Goal: Check status: Check status

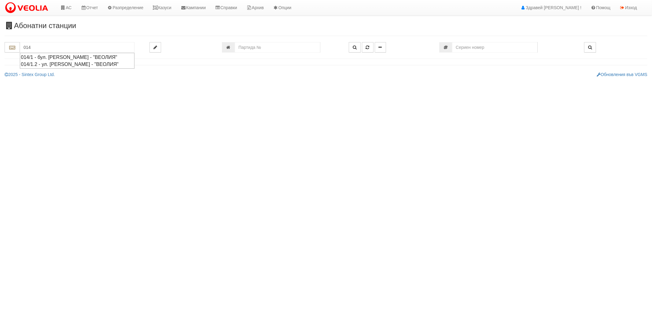
click at [71, 58] on div "014/1 - бул. [PERSON_NAME] - "ВЕОЛИЯ"" at bounding box center [77, 57] width 113 height 7
type input "014/1 - бул. [PERSON_NAME] - "ВЕОЛИЯ""
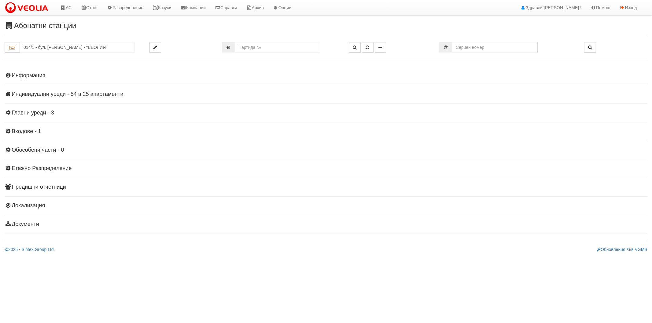
click at [57, 94] on h4 "Индивидуални уреди - 54 в 25 апартаменти" at bounding box center [326, 94] width 643 height 6
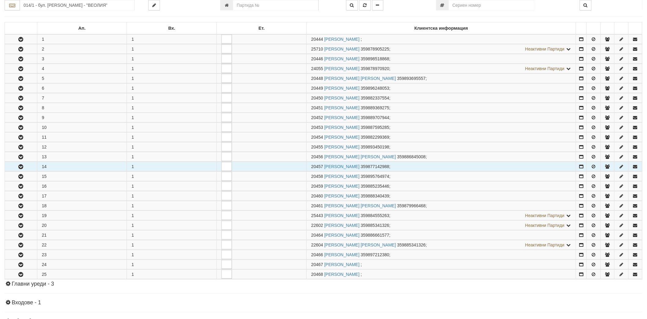
scroll to position [102, 0]
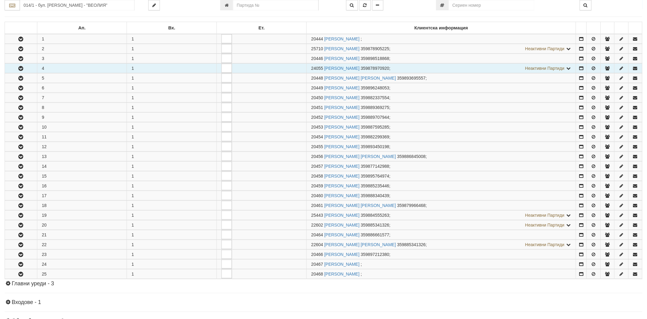
click at [22, 66] on icon "button" at bounding box center [20, 68] width 7 height 4
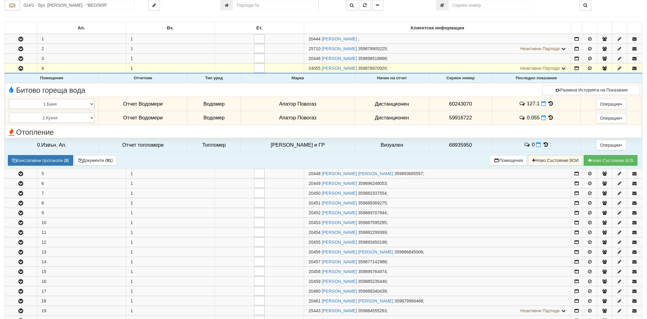
click at [547, 102] on icon at bounding box center [550, 103] width 7 height 5
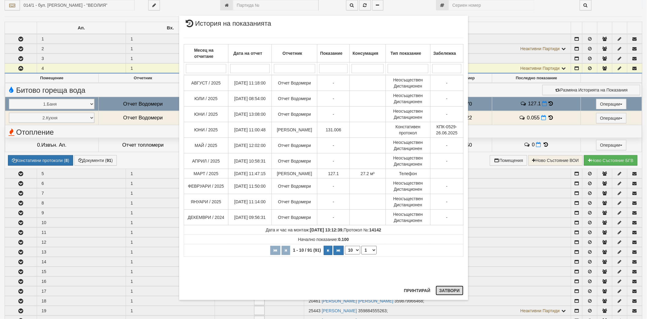
click at [455, 288] on button "Затвори" at bounding box center [450, 290] width 28 height 10
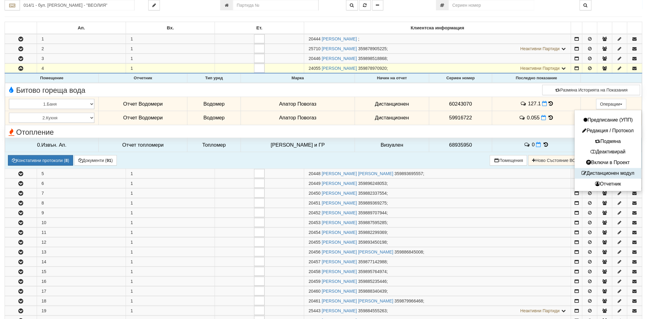
click at [591, 171] on button "Дистанционен модул" at bounding box center [608, 173] width 64 height 8
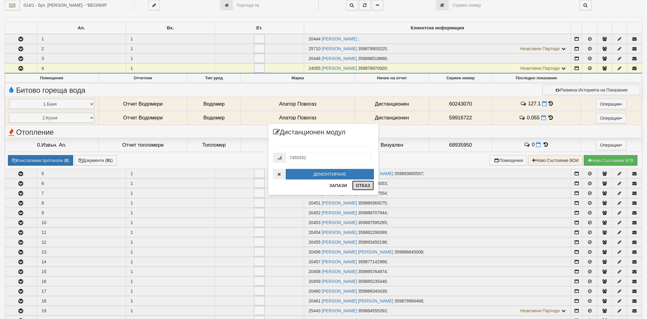
click at [366, 184] on button "Отказ" at bounding box center [363, 185] width 22 height 10
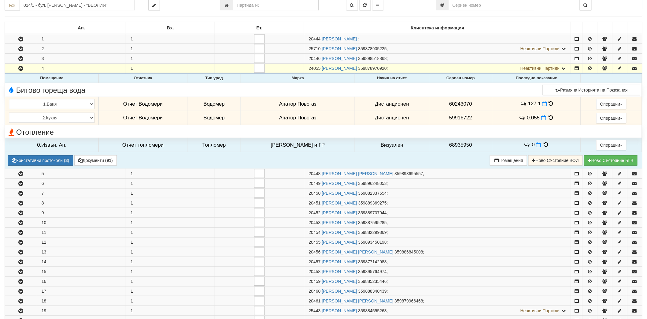
click at [549, 103] on icon at bounding box center [551, 103] width 4 height 5
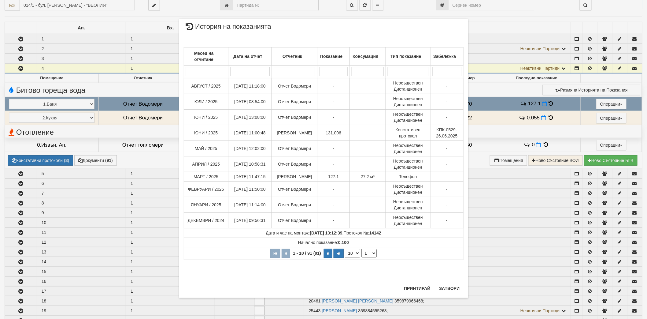
drag, startPoint x: 218, startPoint y: 101, endPoint x: 183, endPoint y: 82, distance: 39.3
click at [184, 82] on table "Месец на отчитане Дата на отчет Отчетник Показание Консумация Тип показание Заб…" at bounding box center [324, 153] width 280 height 212
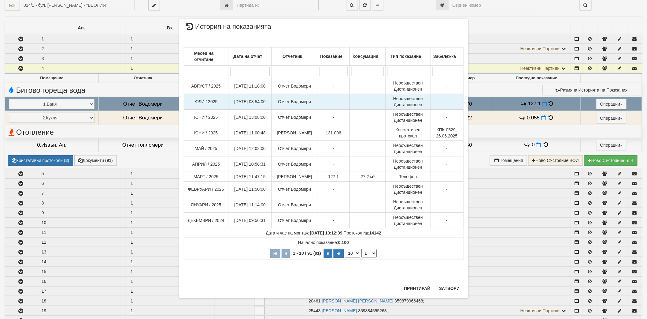
click at [221, 100] on td "ЮЛИ / 2025" at bounding box center [206, 102] width 44 height 16
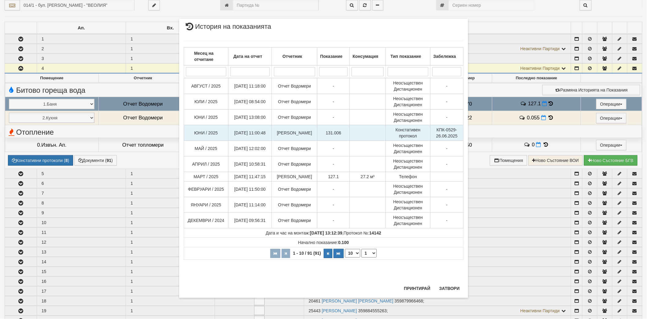
drag, startPoint x: 341, startPoint y: 131, endPoint x: 188, endPoint y: 134, distance: 153.5
click at [188, 134] on tr "ЮНИ / 2025 [DATE] 11:00:48 [PERSON_NAME] 131.006 Констативен протокол КПК-0529-…" at bounding box center [323, 133] width 279 height 16
click at [341, 134] on span "131.006" at bounding box center [334, 132] width 16 height 5
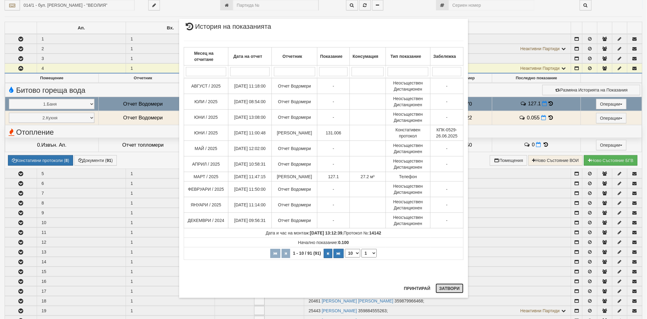
click at [451, 285] on button "Затвори" at bounding box center [450, 288] width 28 height 10
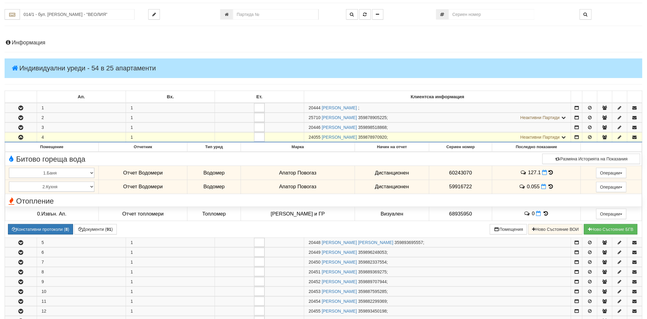
scroll to position [0, 0]
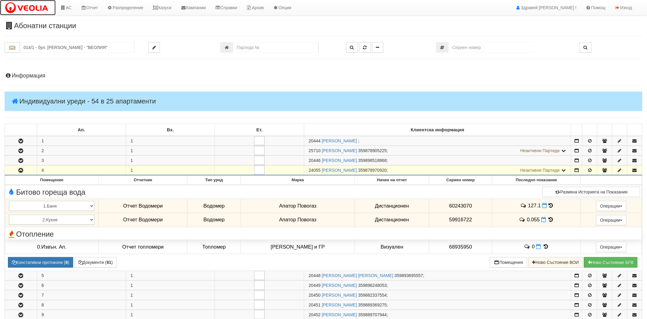
click at [27, 11] on img at bounding box center [28, 8] width 46 height 13
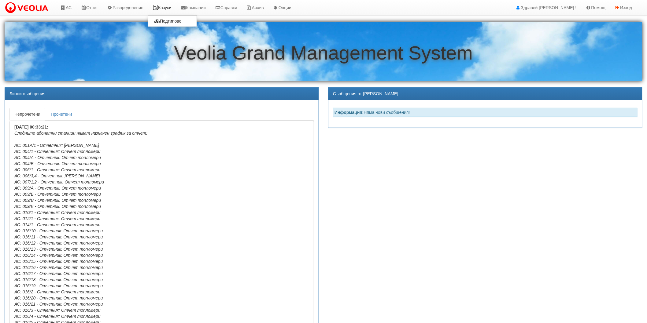
click at [158, 6] on icon at bounding box center [156, 8] width 6 height 4
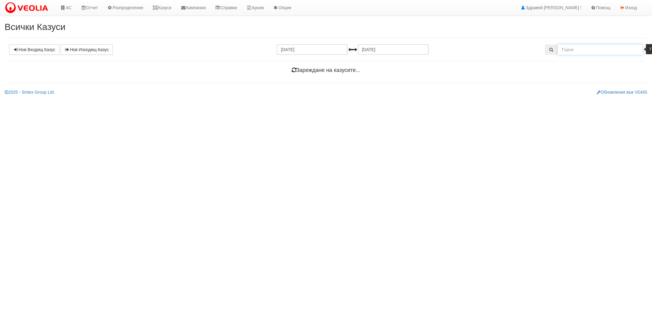
click at [581, 46] on input "text" at bounding box center [600, 49] width 85 height 10
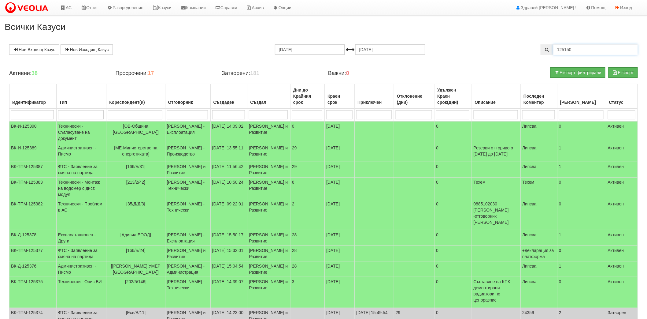
type input "125150"
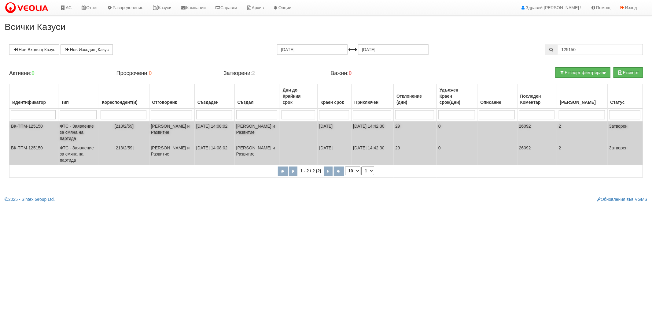
click at [347, 126] on td "20/09/2025" at bounding box center [335, 132] width 34 height 22
